Goal: Information Seeking & Learning: Learn about a topic

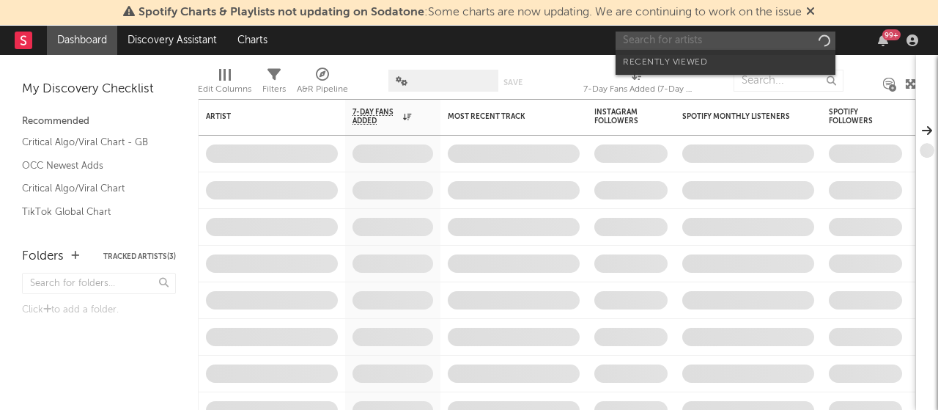
click at [711, 38] on input "text" at bounding box center [726, 41] width 220 height 18
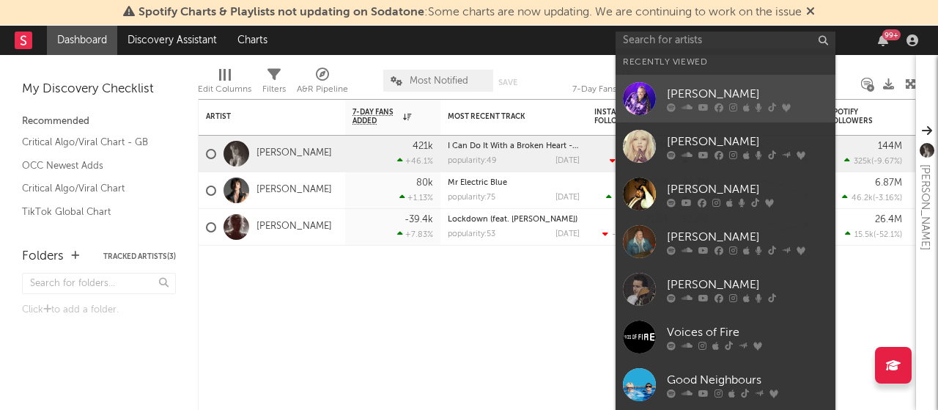
click at [711, 111] on div at bounding box center [747, 107] width 161 height 9
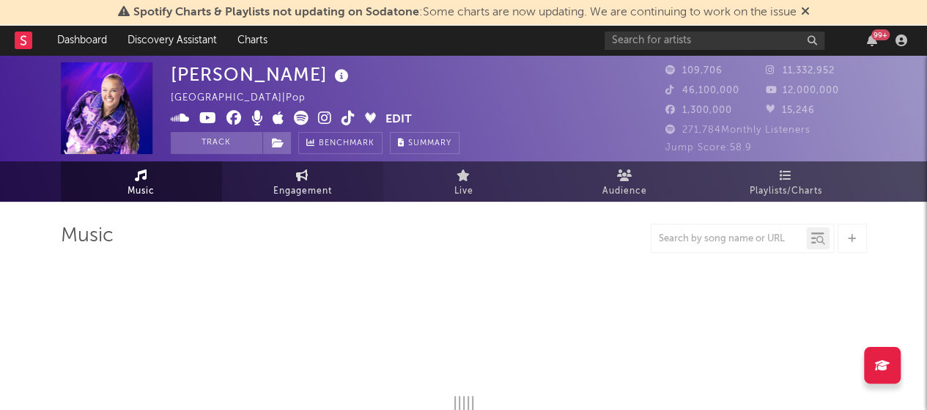
click at [284, 187] on span "Engagement" at bounding box center [302, 191] width 59 height 18
select select "1w"
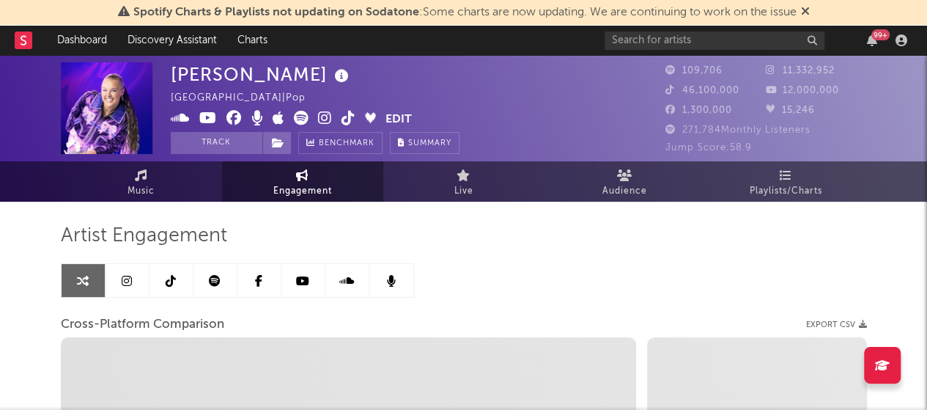
click at [122, 276] on icon at bounding box center [127, 281] width 10 height 12
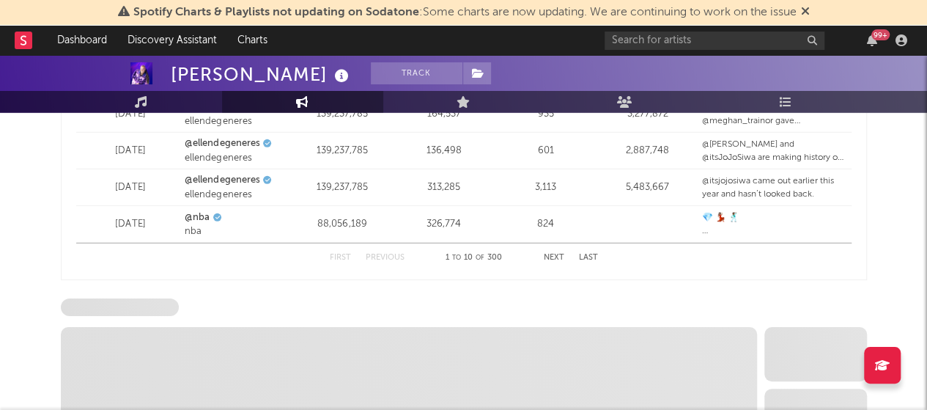
scroll to position [2232, 0]
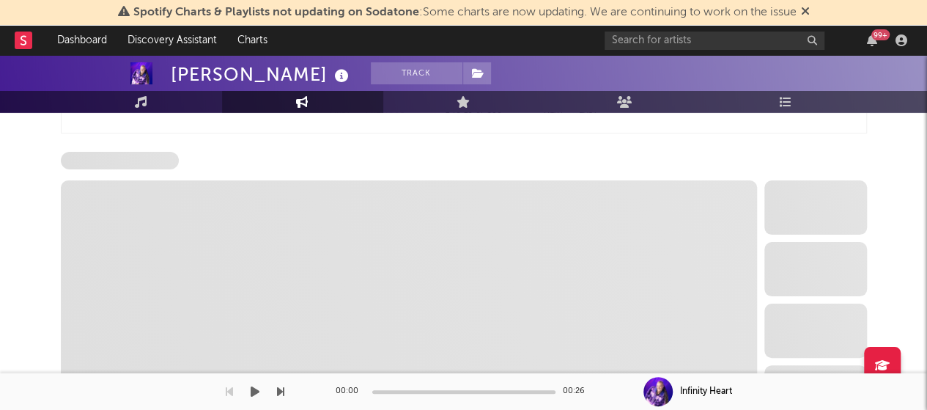
select select "6m"
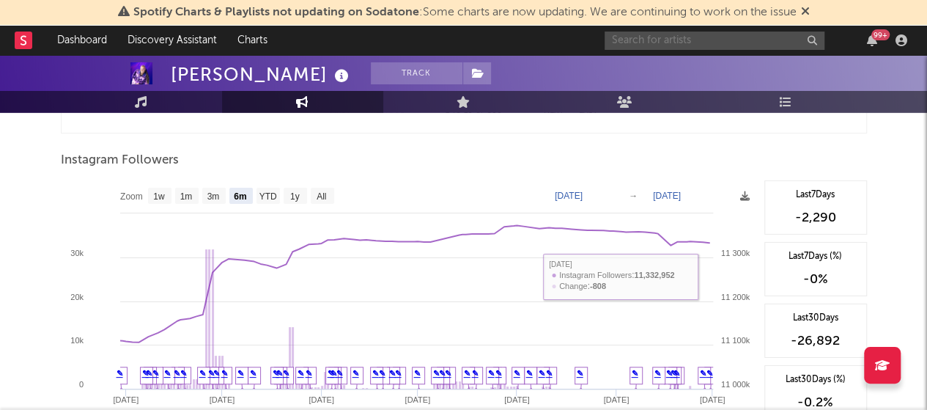
click at [685, 34] on input "text" at bounding box center [715, 41] width 220 height 18
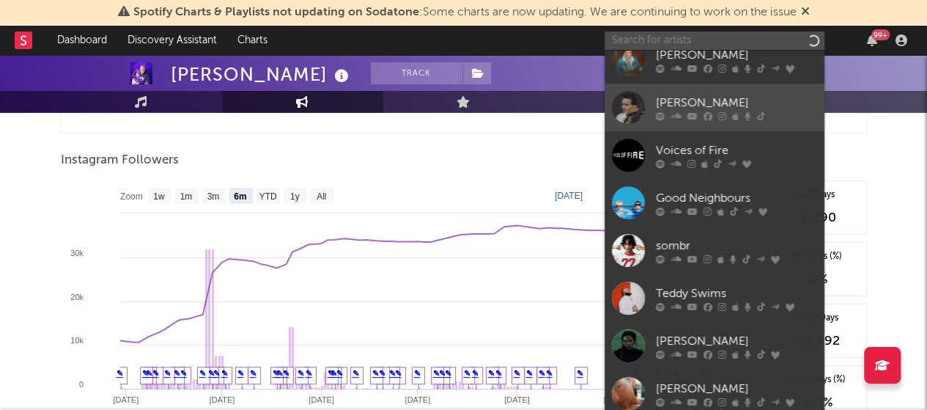
scroll to position [134, 0]
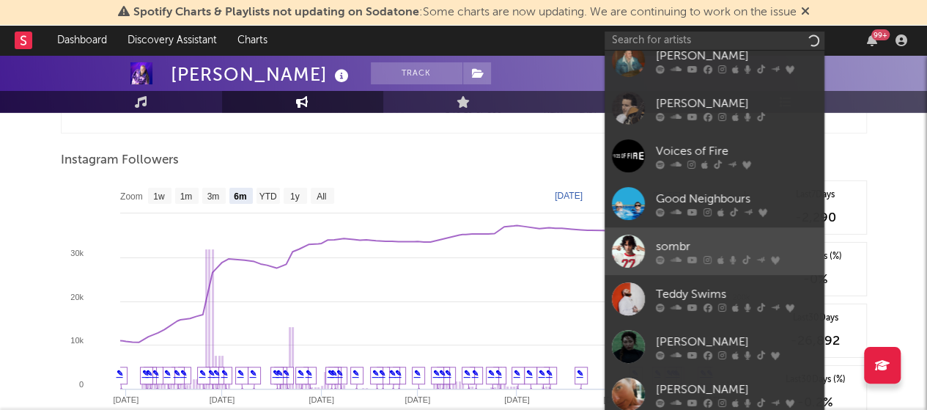
click at [677, 228] on link "sombr" at bounding box center [715, 251] width 220 height 48
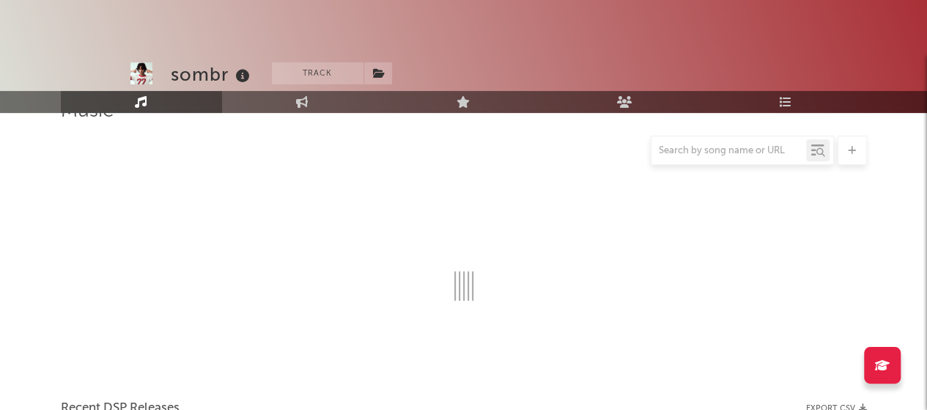
scroll to position [1623, 0]
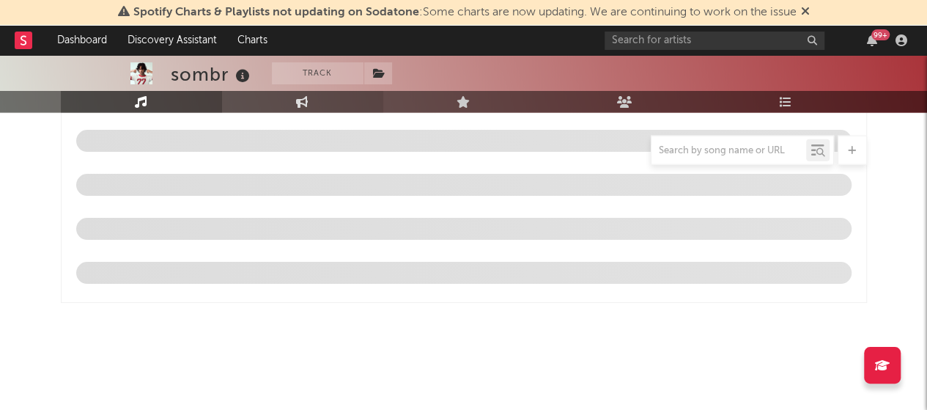
click at [311, 103] on link "Engagement" at bounding box center [302, 102] width 161 height 22
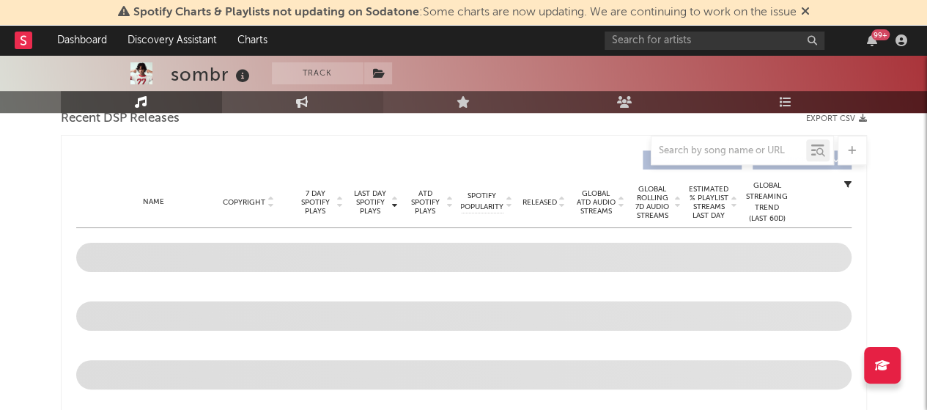
select select "1w"
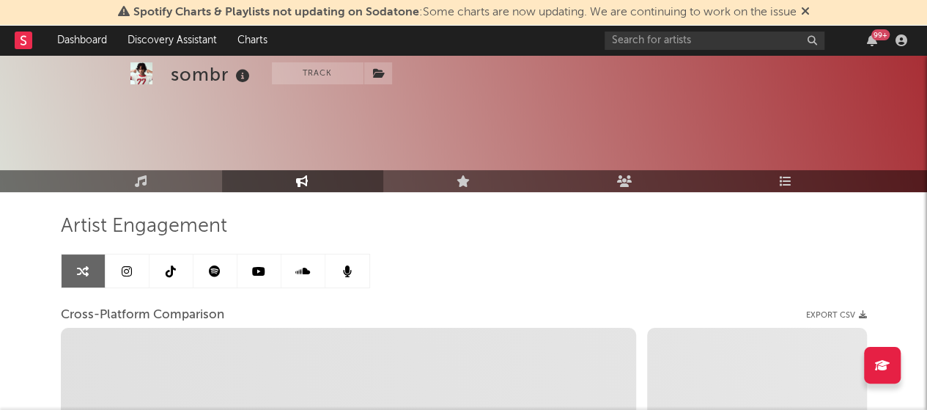
scroll to position [0, 0]
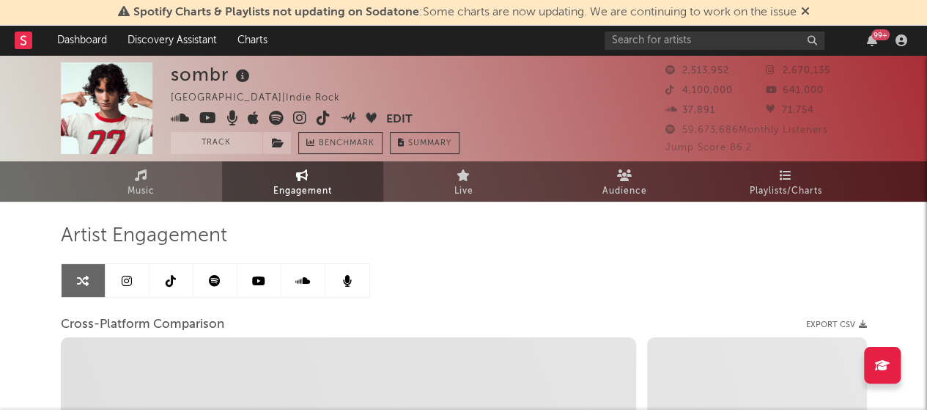
click at [125, 287] on link at bounding box center [128, 280] width 44 height 33
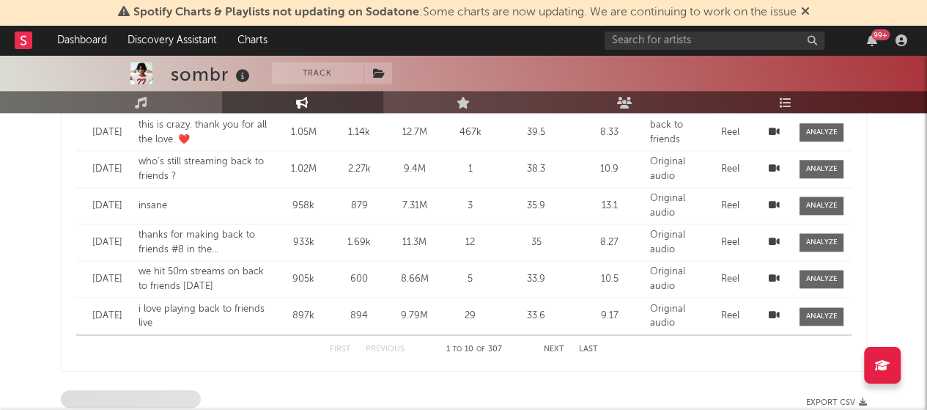
select select "6m"
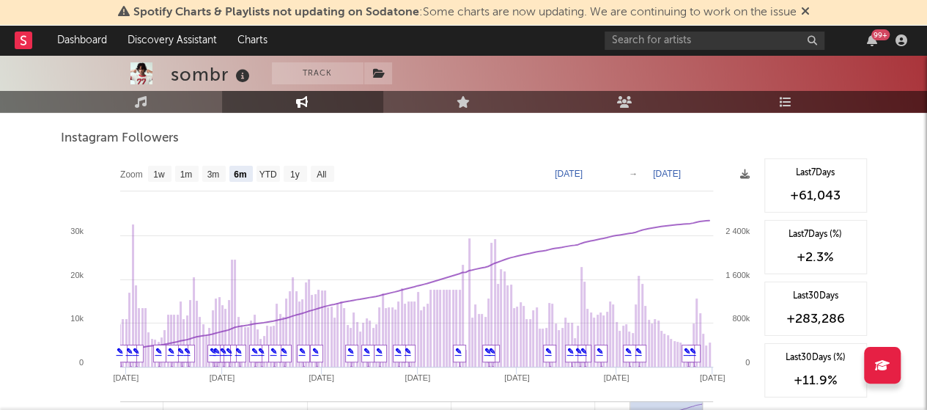
scroll to position [2250, 0]
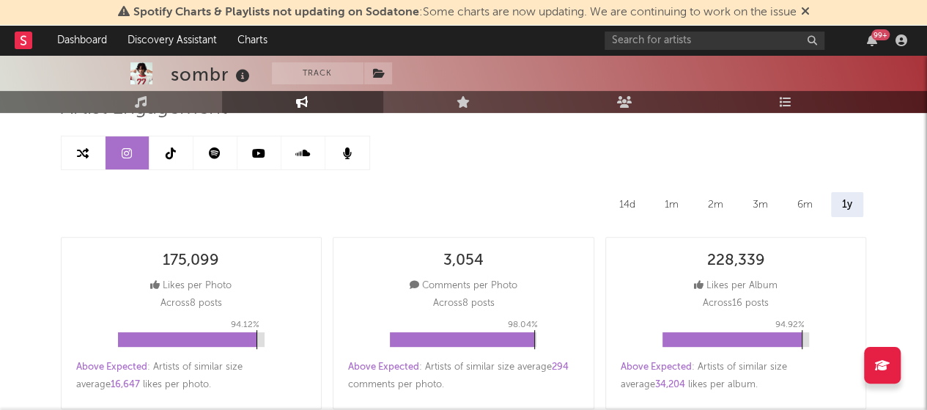
scroll to position [0, 0]
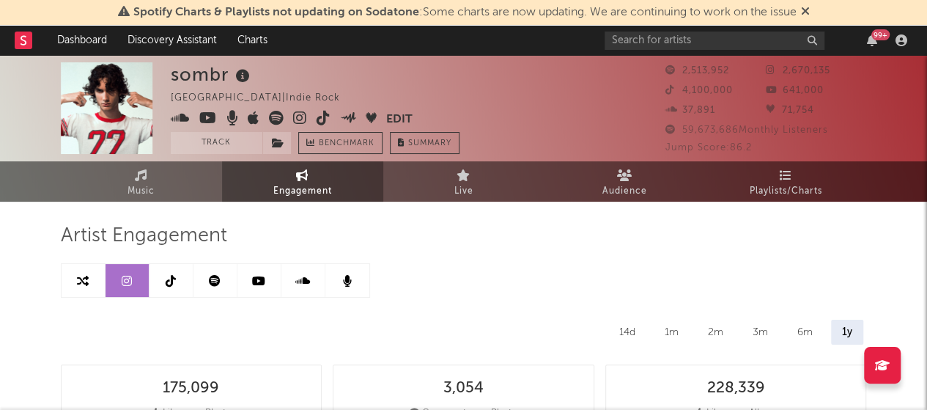
click at [166, 289] on link at bounding box center [171, 280] width 44 height 33
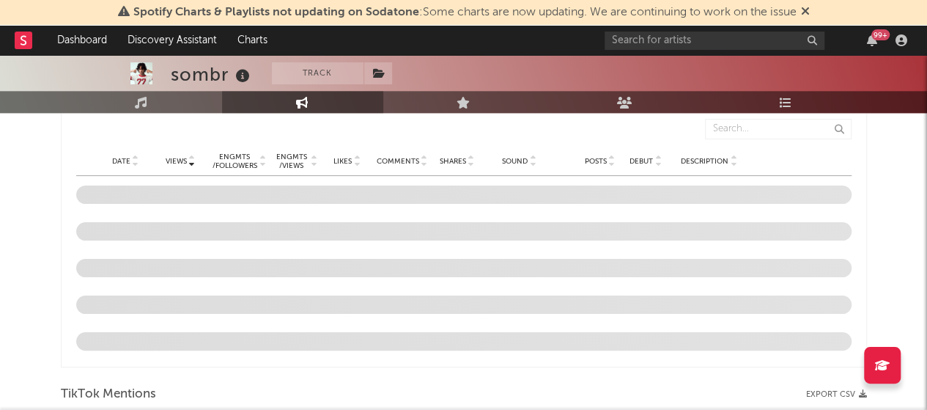
select select "6m"
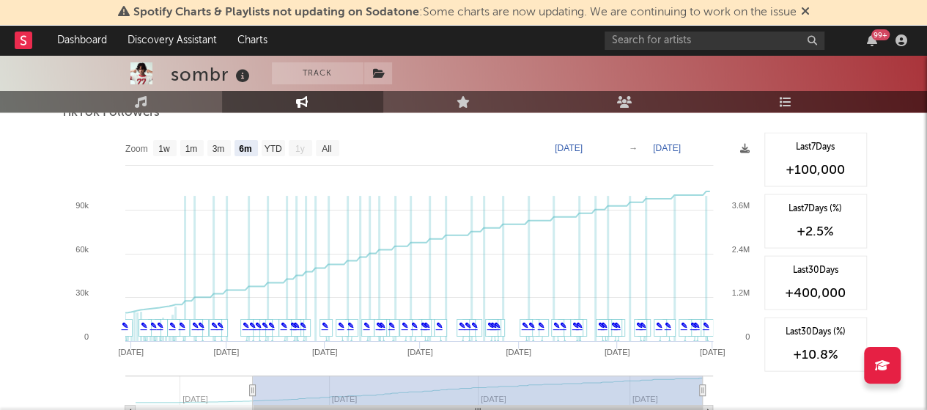
scroll to position [1433, 0]
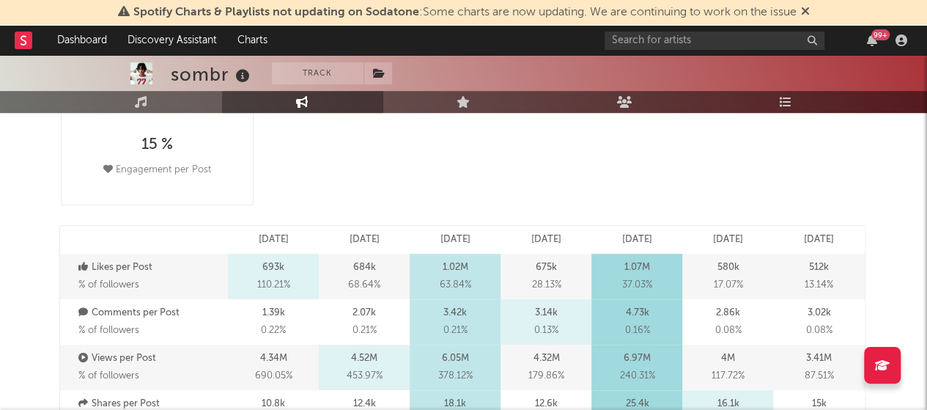
scroll to position [0, 0]
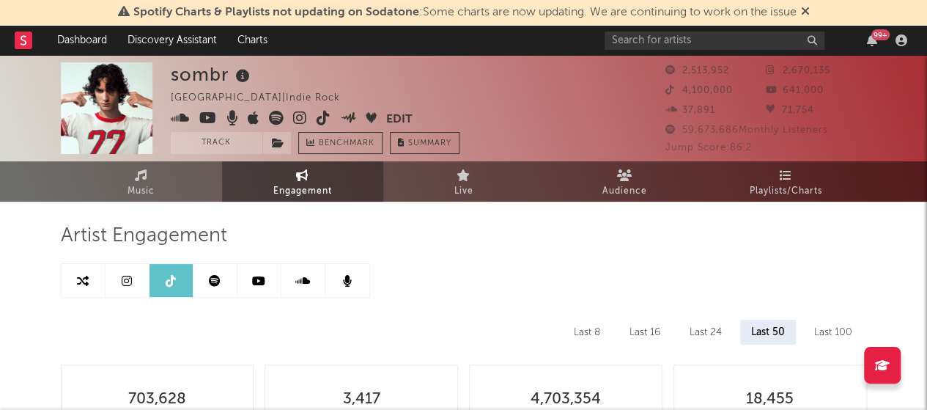
click at [260, 270] on link at bounding box center [259, 280] width 44 height 33
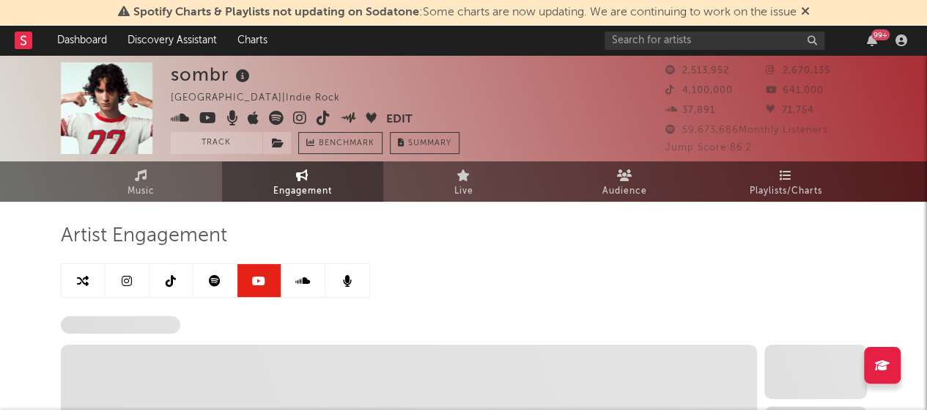
select select "6m"
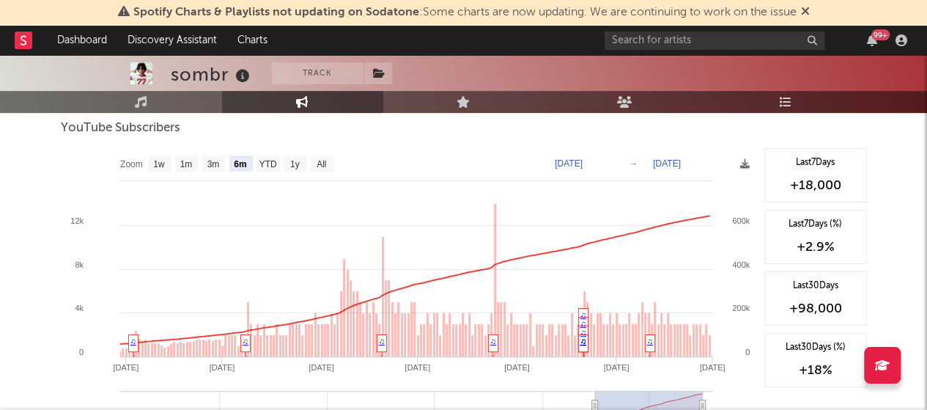
scroll to position [196, 0]
